Goal: Information Seeking & Learning: Learn about a topic

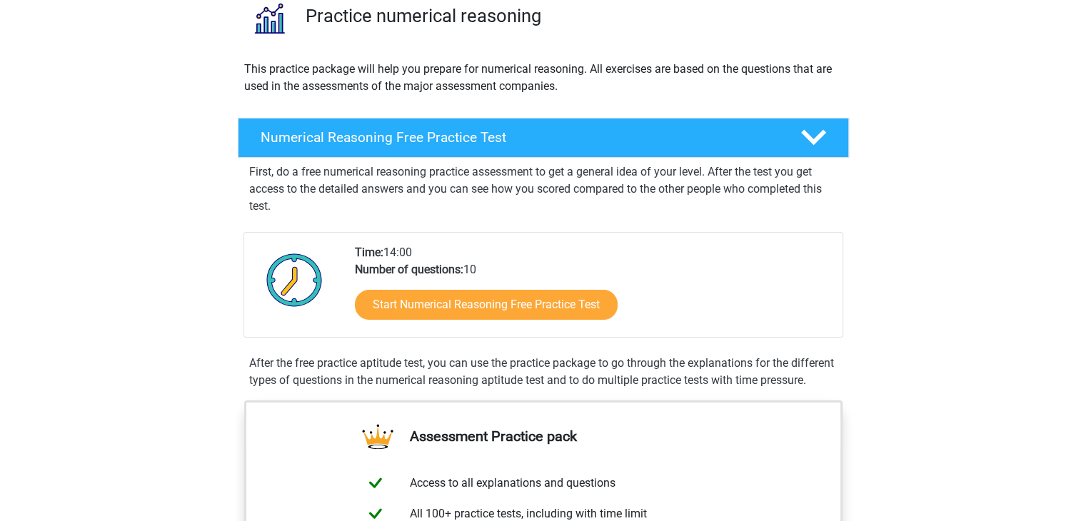
scroll to position [143, 0]
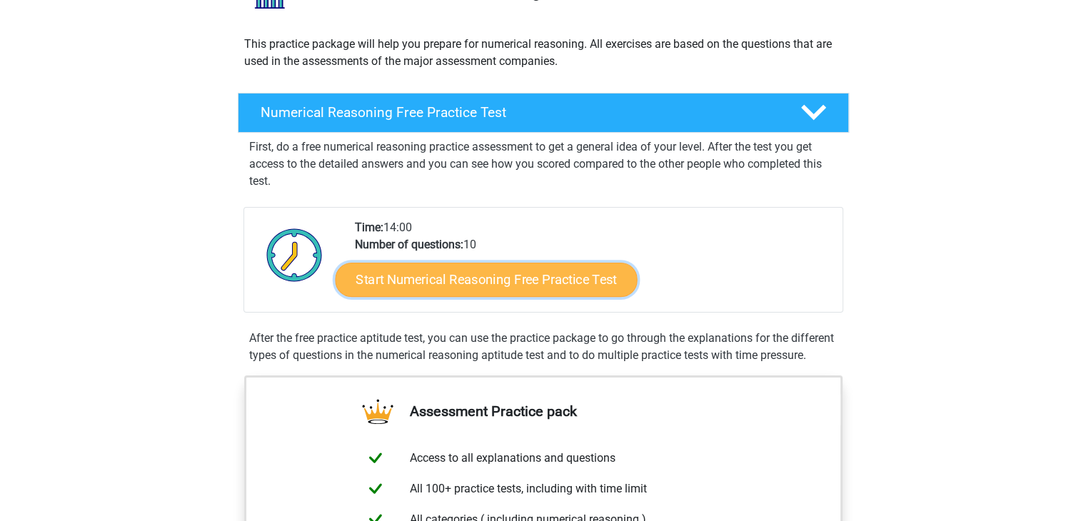
click at [475, 281] on link "Start Numerical Reasoning Free Practice Test" at bounding box center [486, 279] width 302 height 34
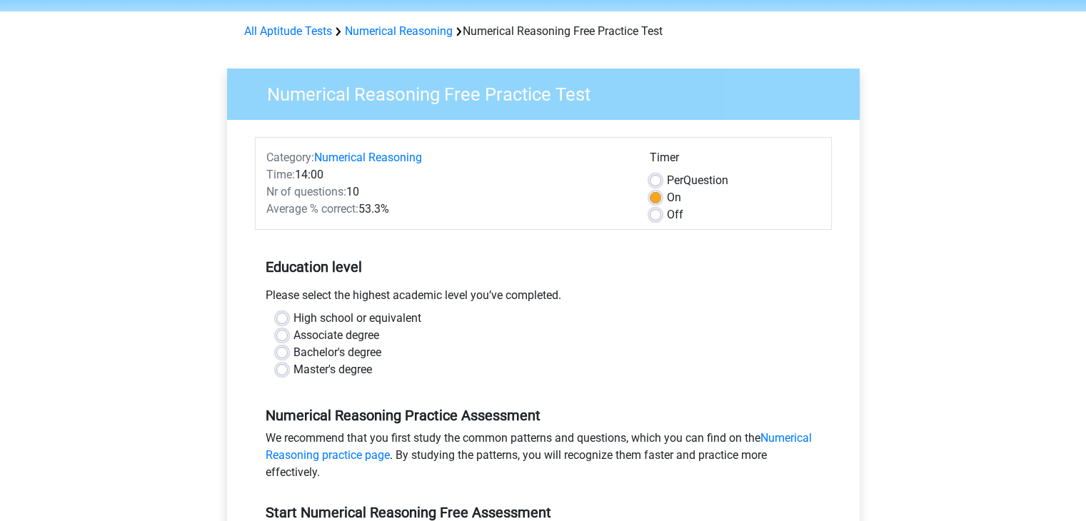
scroll to position [71, 0]
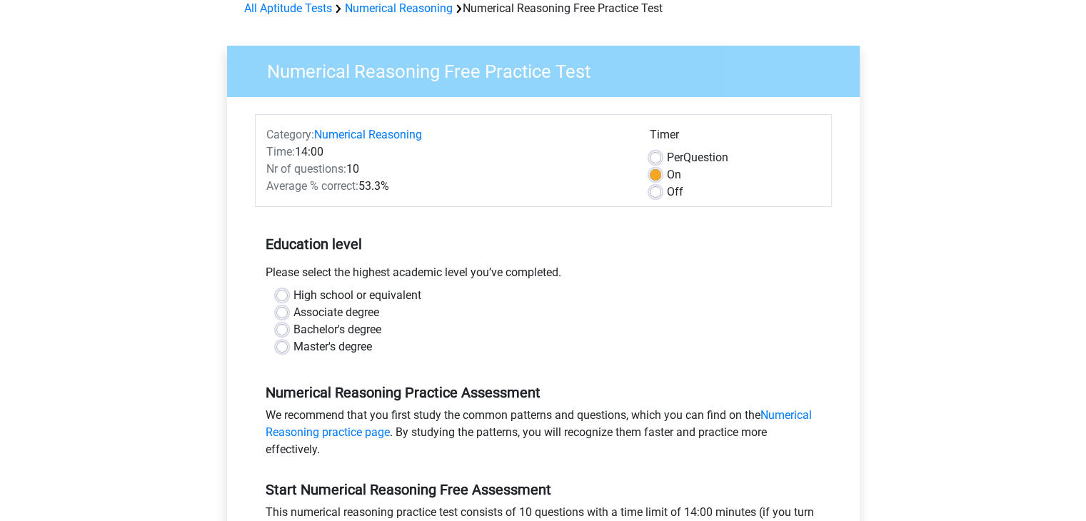
click at [293, 327] on label "Bachelor's degree" at bounding box center [337, 329] width 88 height 17
click at [285, 327] on input "Bachelor's degree" at bounding box center [281, 328] width 11 height 14
radio input "true"
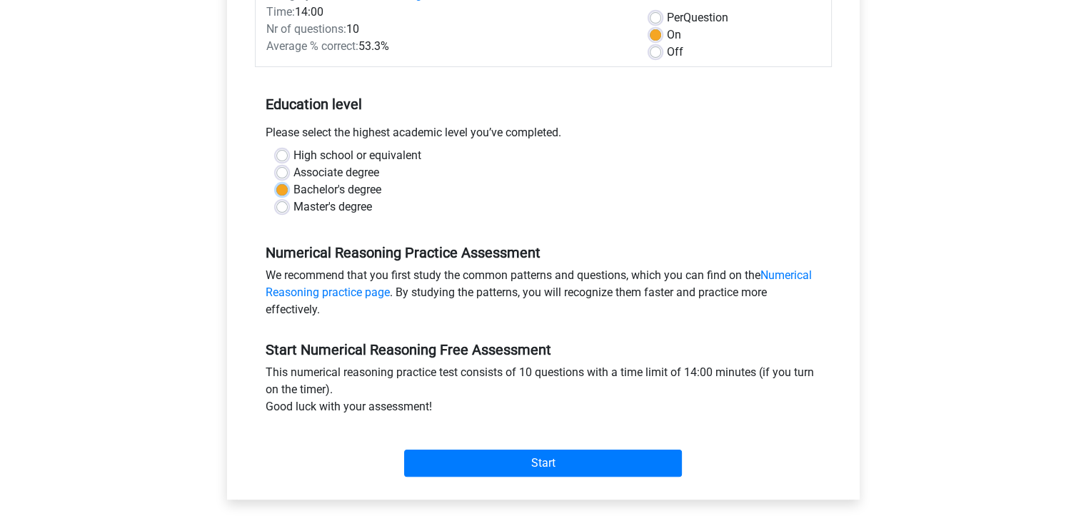
scroll to position [214, 0]
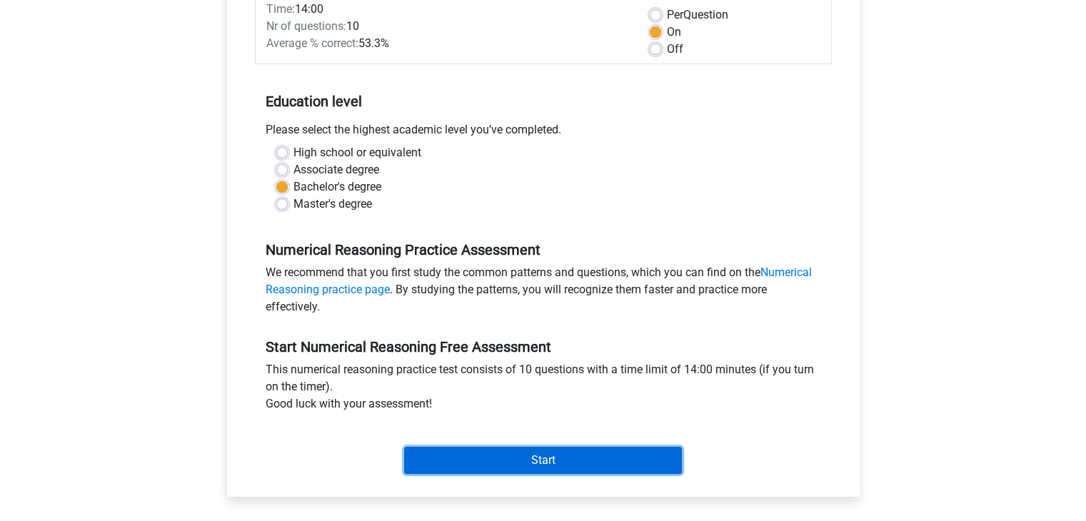
click at [535, 469] on input "Start" at bounding box center [543, 460] width 278 height 27
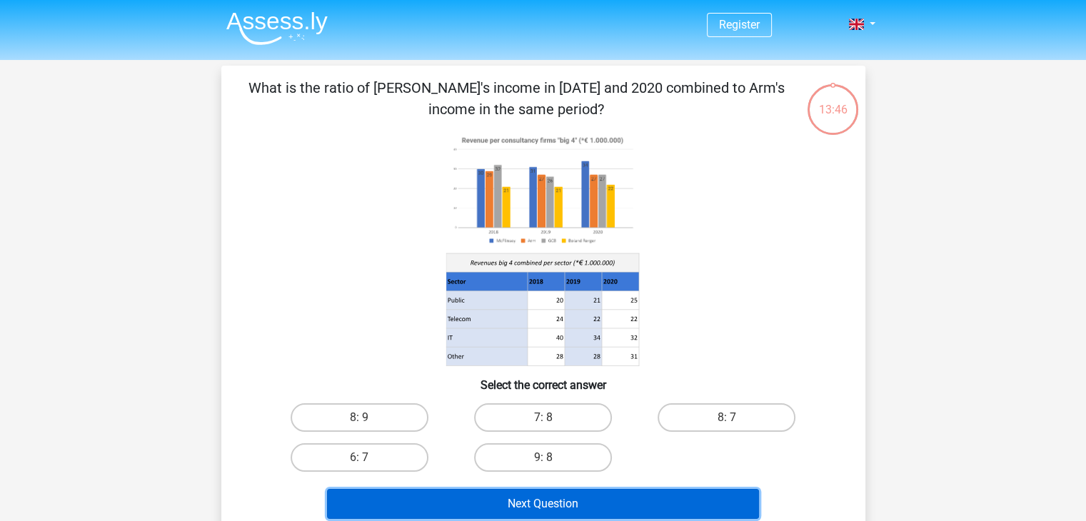
click at [558, 495] on button "Next Question" at bounding box center [543, 504] width 432 height 30
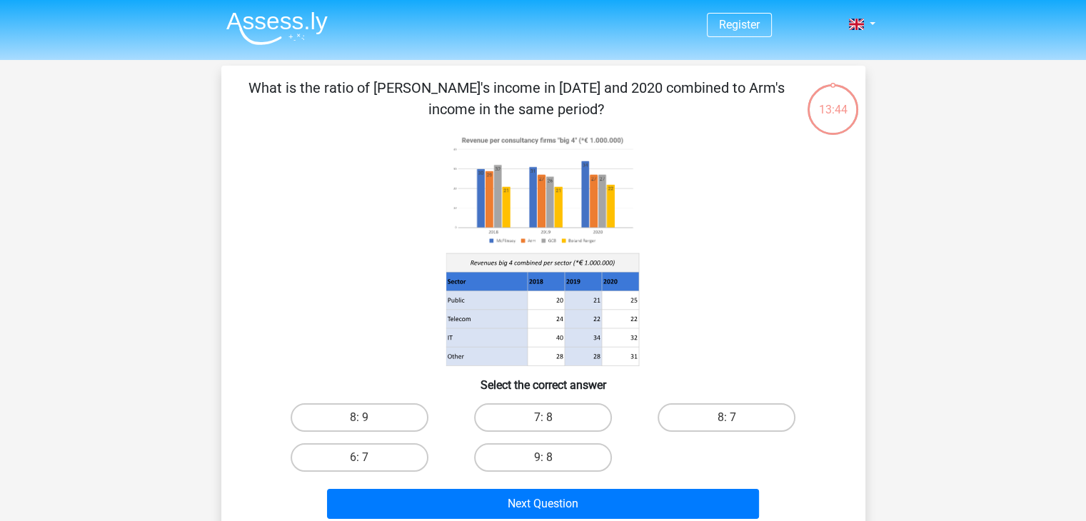
click at [366, 420] on input "8: 9" at bounding box center [363, 422] width 9 height 9
radio input "true"
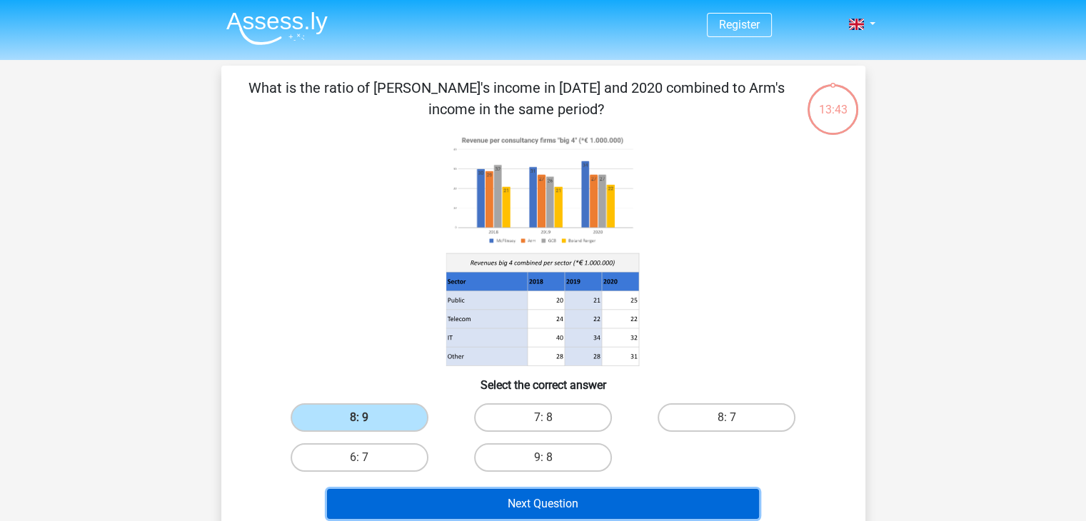
click at [519, 499] on button "Next Question" at bounding box center [543, 504] width 432 height 30
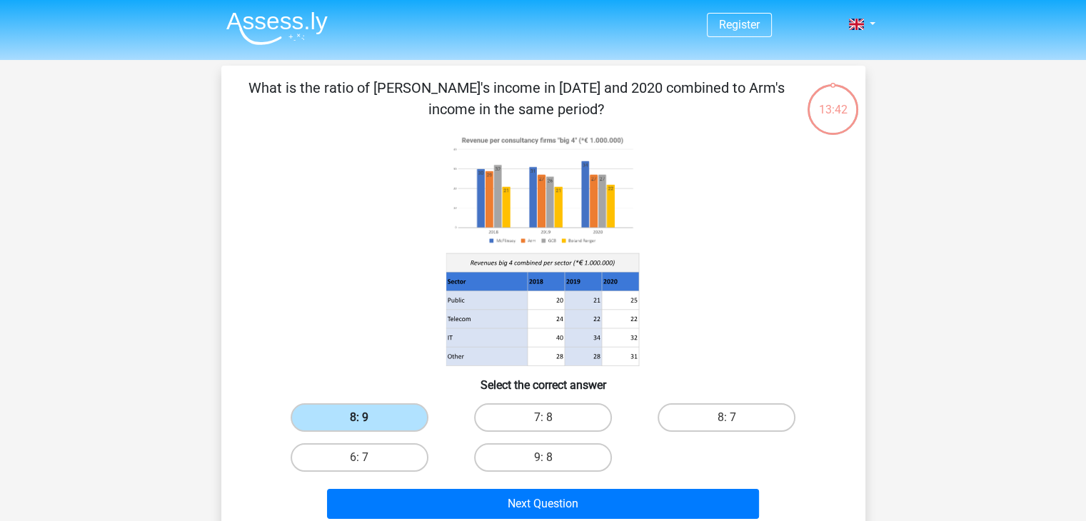
click at [393, 408] on label "8: 9" at bounding box center [360, 417] width 138 height 29
click at [368, 418] on input "8: 9" at bounding box center [363, 422] width 9 height 9
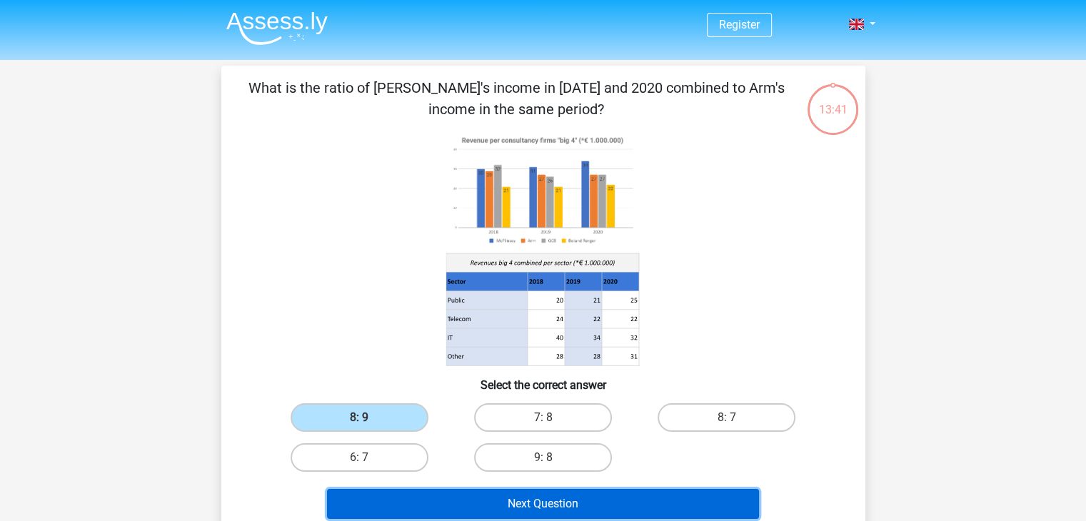
click at [471, 503] on button "Next Question" at bounding box center [543, 504] width 432 height 30
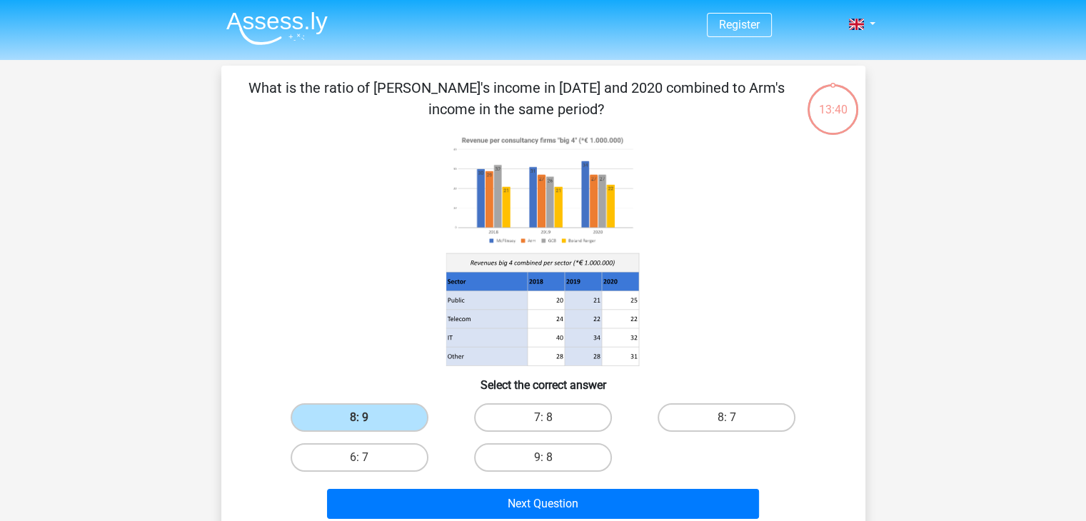
click at [558, 392] on h6 "Select the correct answer" at bounding box center [543, 379] width 598 height 25
click at [564, 433] on div "7: 8" at bounding box center [542, 418] width 183 height 40
click at [564, 425] on label "7: 8" at bounding box center [543, 417] width 138 height 29
click at [552, 425] on input "7: 8" at bounding box center [547, 422] width 9 height 9
radio input "true"
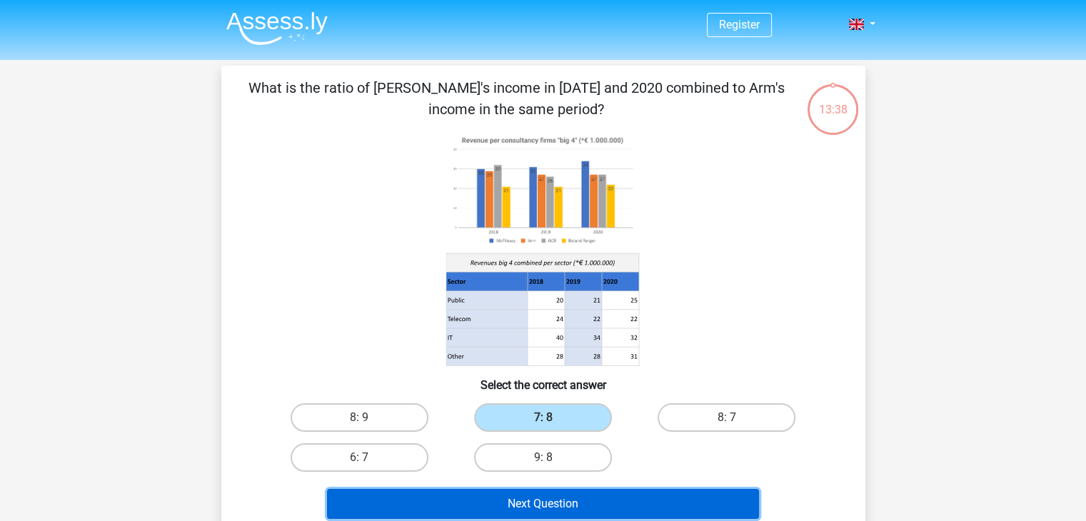
click at [520, 506] on button "Next Question" at bounding box center [543, 504] width 432 height 30
